Goal: Navigation & Orientation: Go to known website

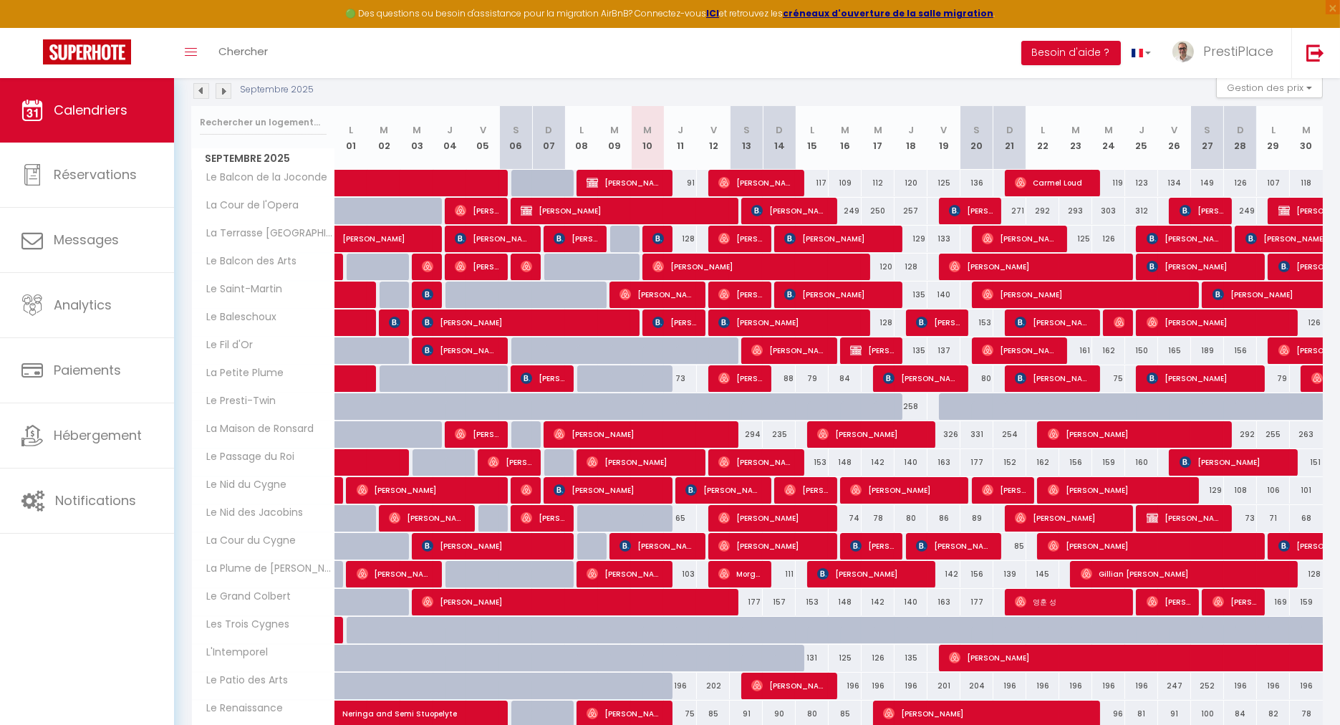
scroll to position [159, 0]
